Goal: Information Seeking & Learning: Learn about a topic

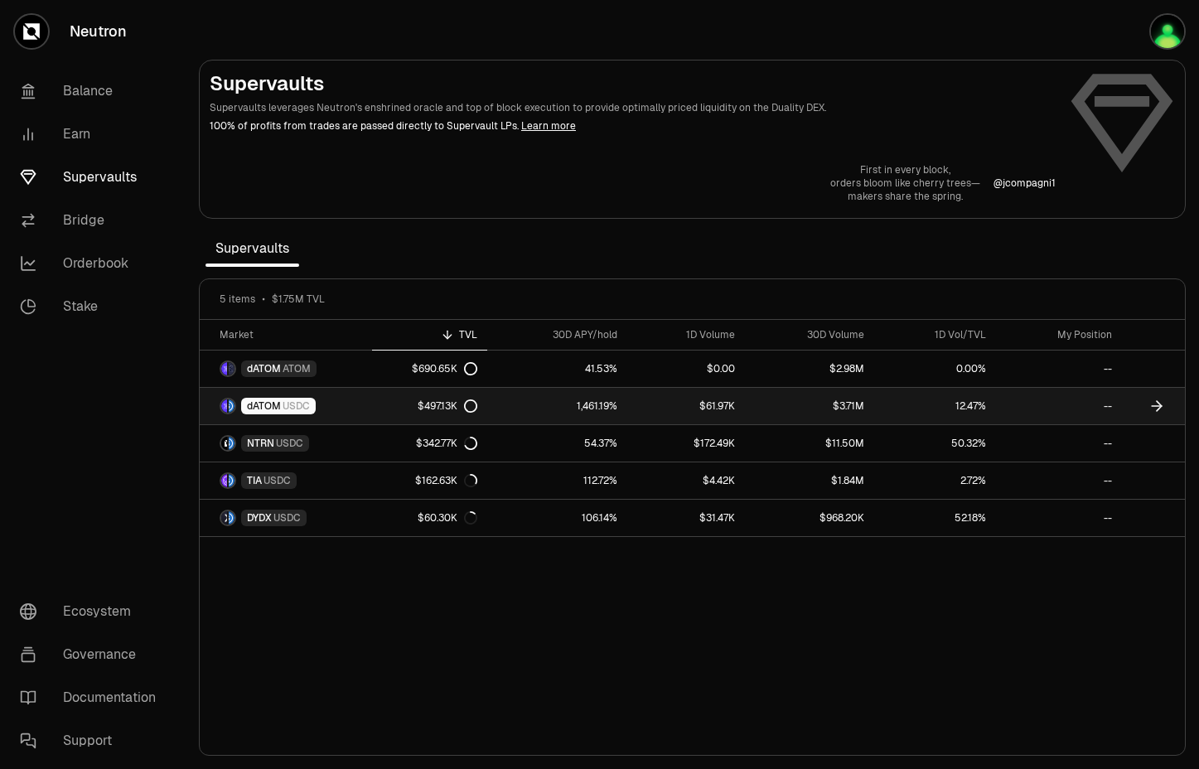
click at [280, 406] on span "dATOM" at bounding box center [264, 405] width 34 height 13
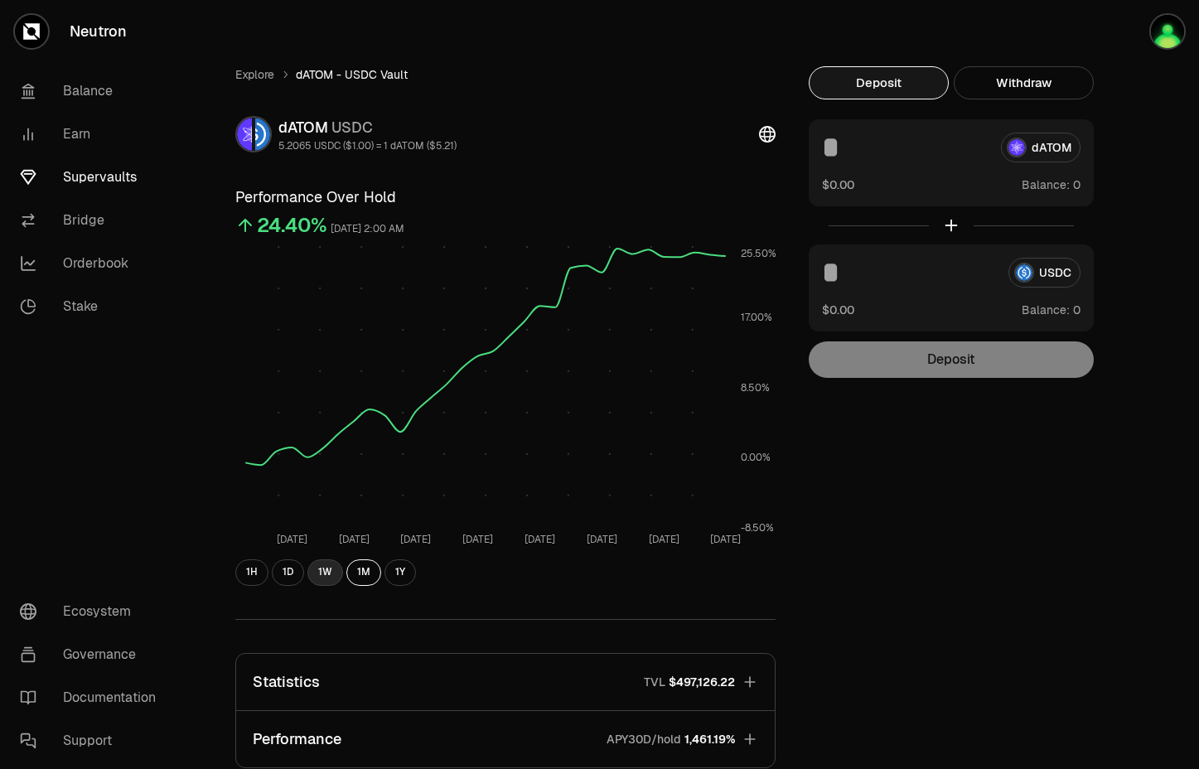
click at [328, 569] on button "1W" at bounding box center [325, 572] width 36 height 27
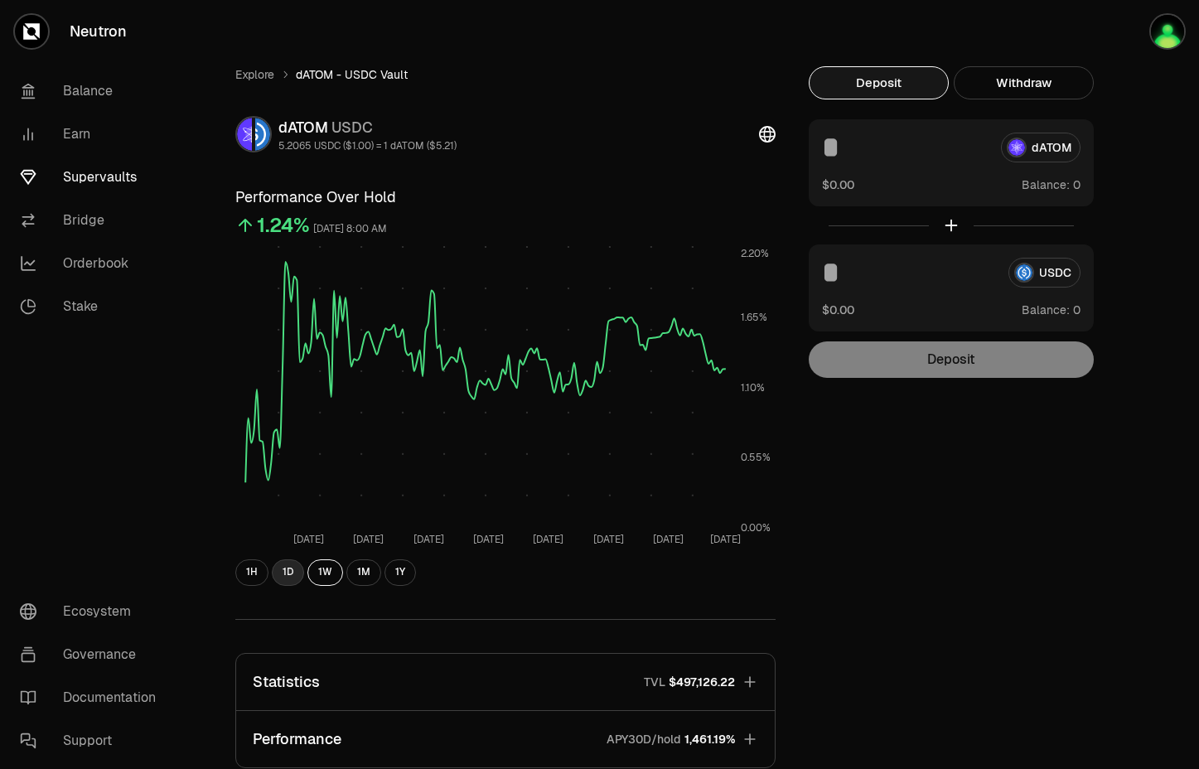
click at [288, 569] on button "1D" at bounding box center [288, 572] width 32 height 27
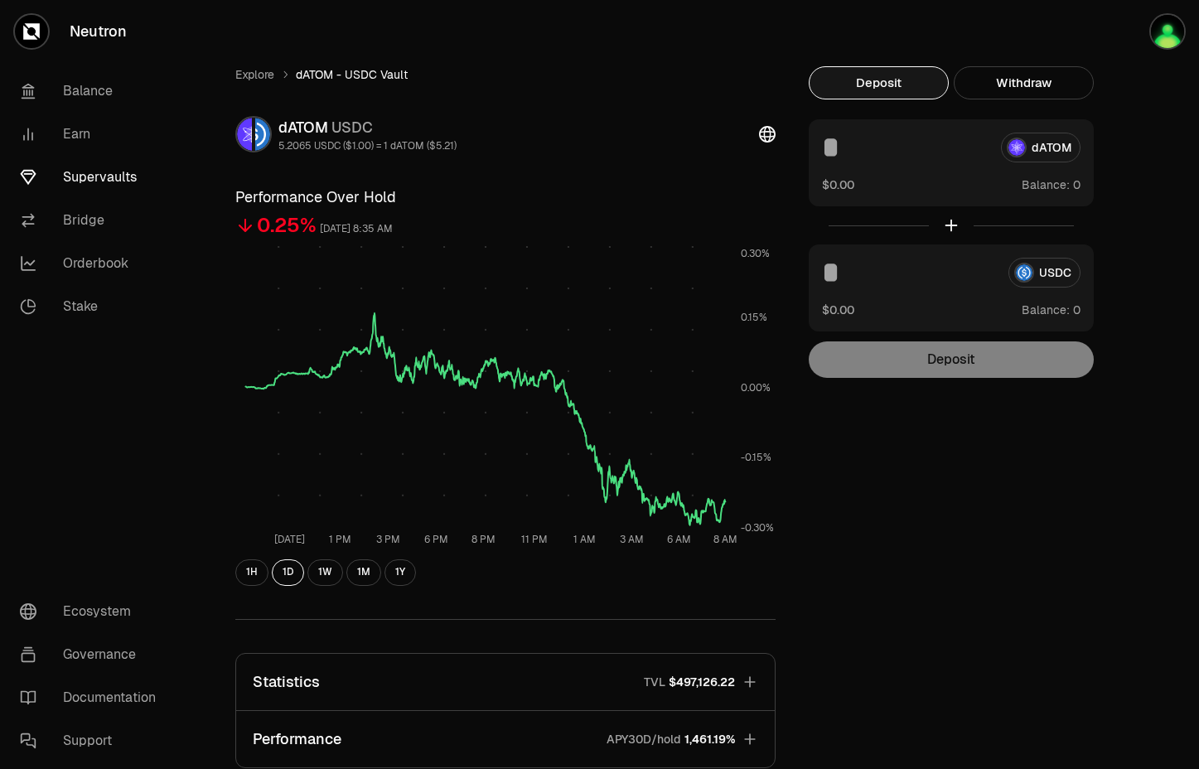
click at [963, 606] on div "Explore dATOM - USDC Vault dATOM USDC 5.2065 USDC ($1.00) = 1 dATOM ($5.21) Per…" at bounding box center [692, 536] width 955 height 940
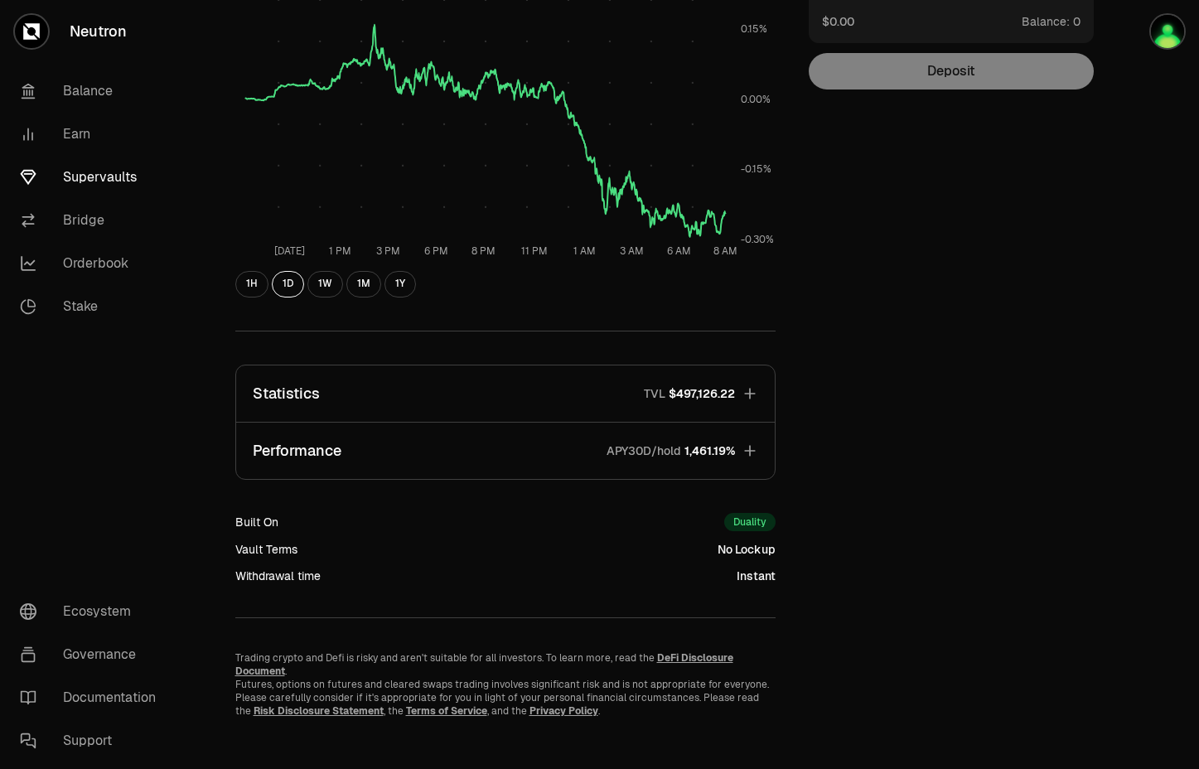
scroll to position [290, 0]
click at [750, 448] on icon "button" at bounding box center [749, 448] width 11 height 11
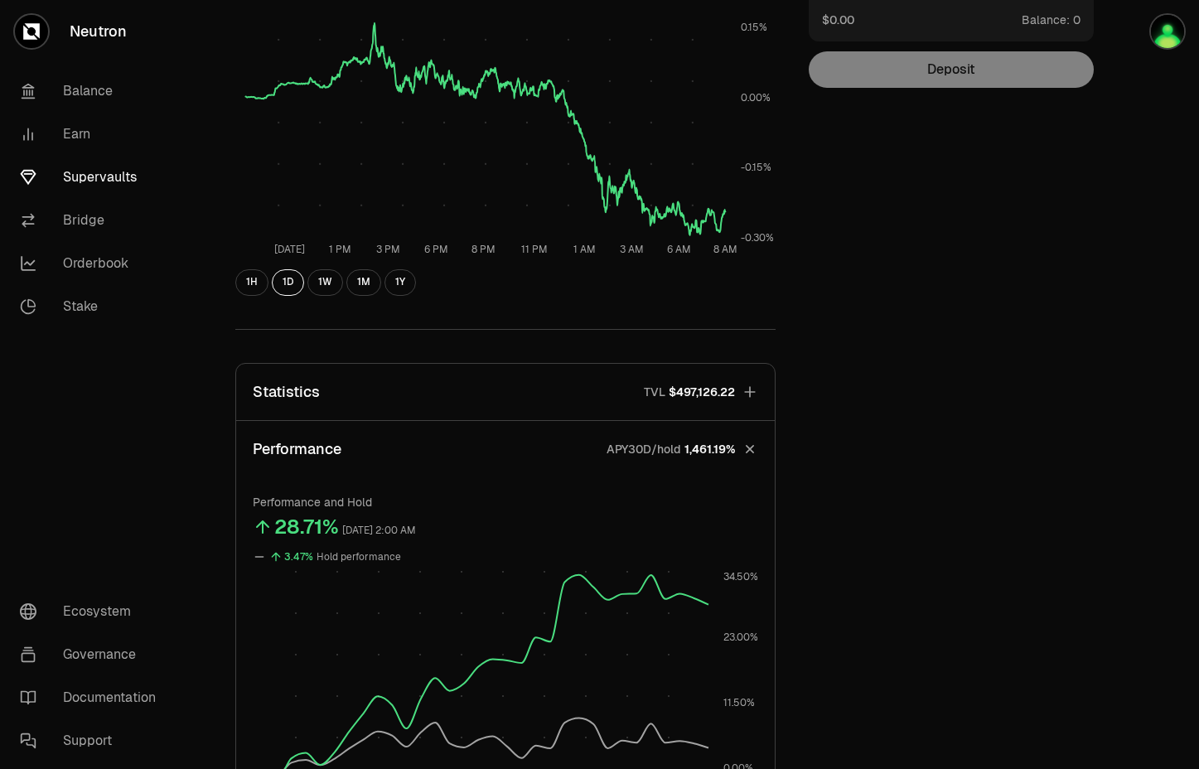
click at [979, 521] on div "Explore dATOM - USDC Vault dATOM USDC 5.2065 USDC ($1.00) = 1 dATOM ($5.21) Per…" at bounding box center [692, 487] width 955 height 1423
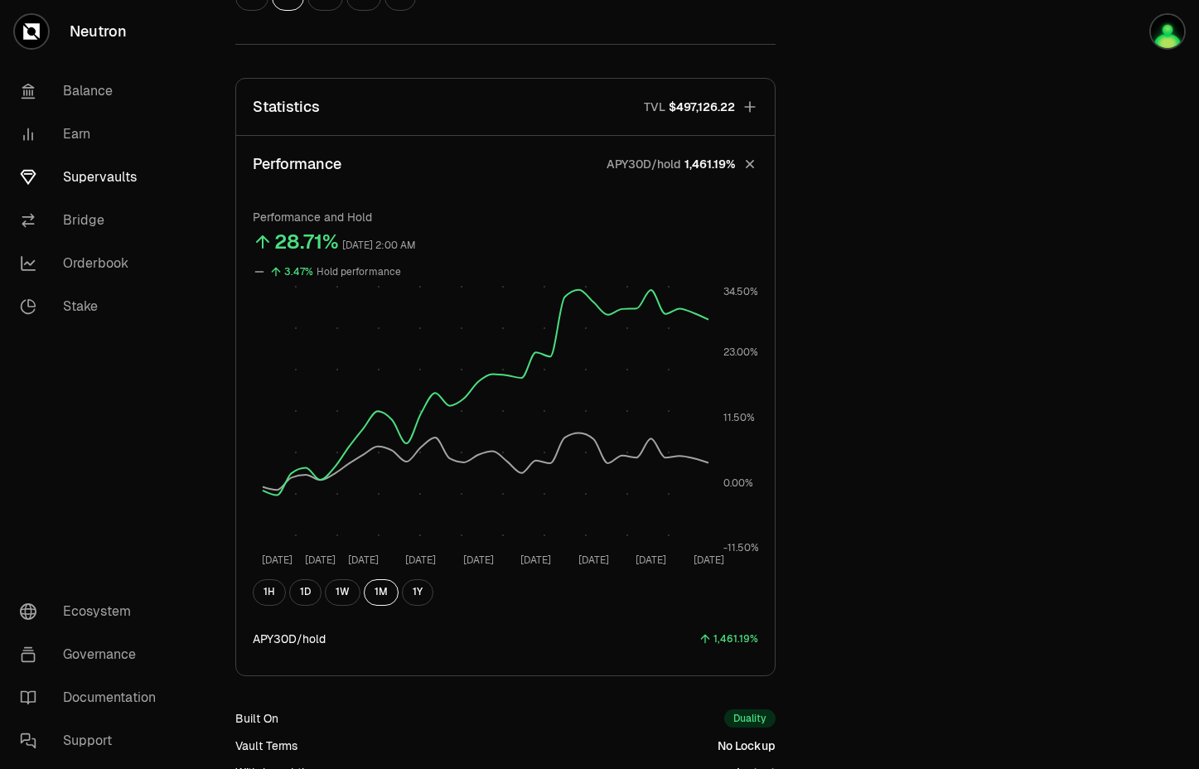
scroll to position [580, 0]
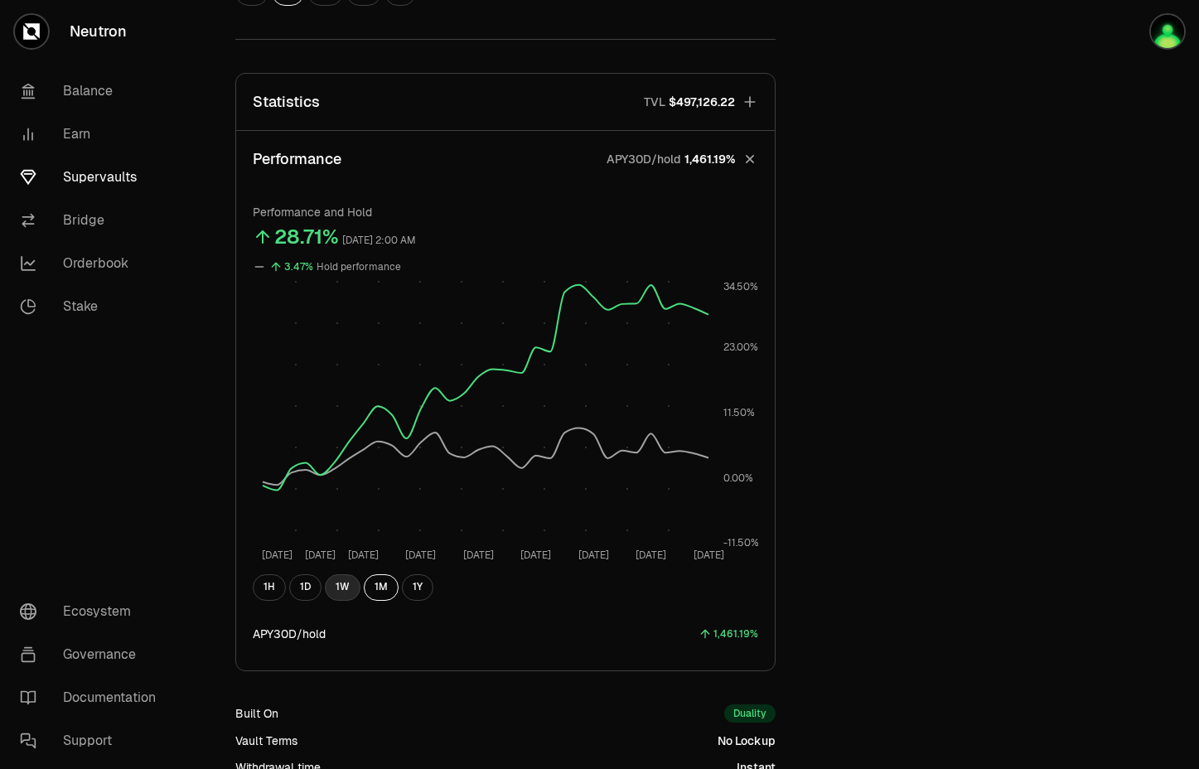
click at [343, 588] on button "1W" at bounding box center [343, 587] width 36 height 27
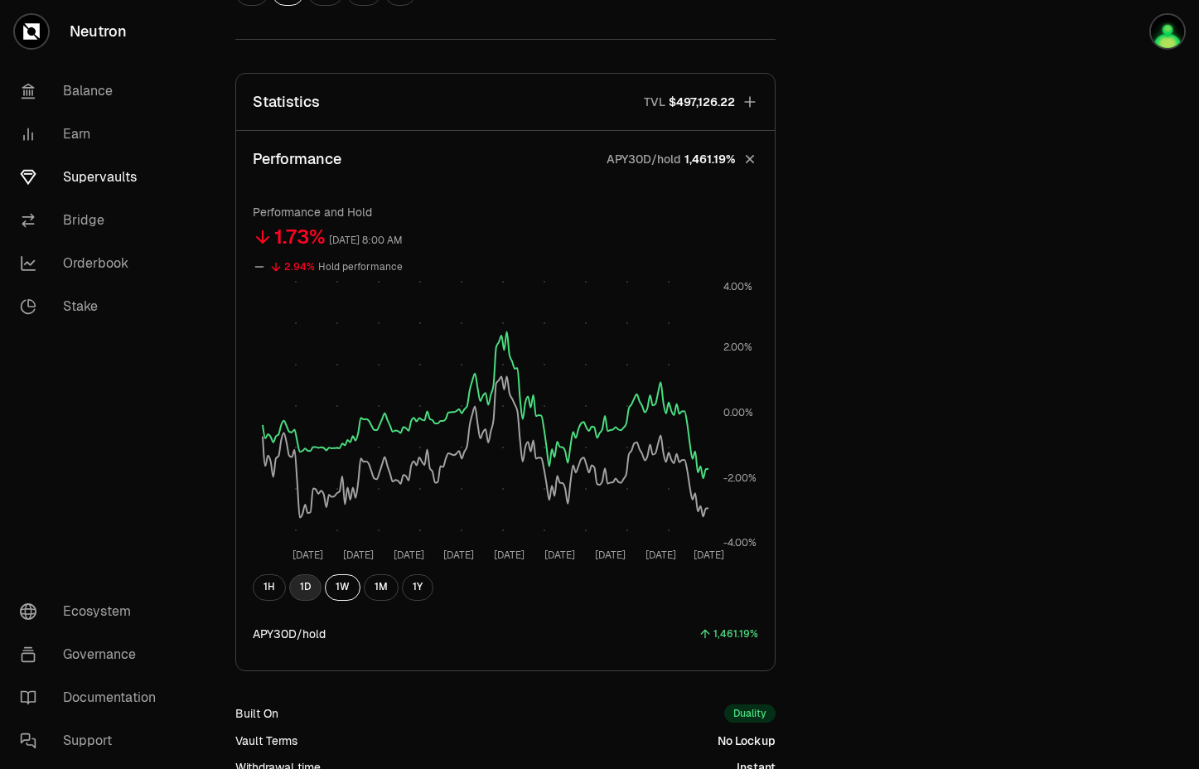
click at [304, 583] on button "1D" at bounding box center [305, 587] width 32 height 27
